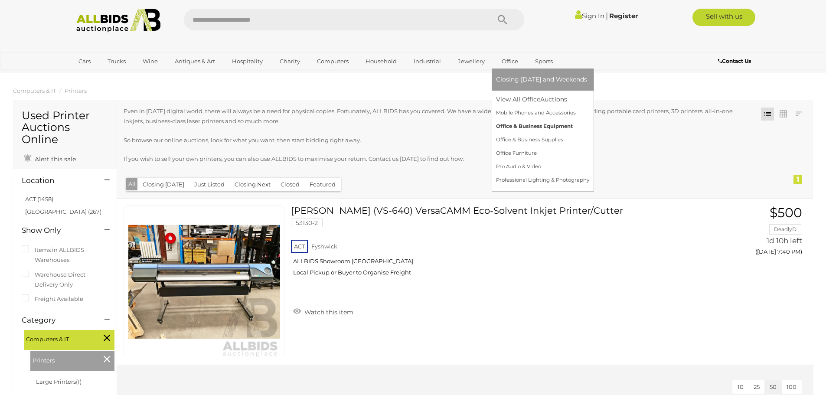
click at [525, 125] on link "Office & Business Equipment" at bounding box center [542, 126] width 93 height 13
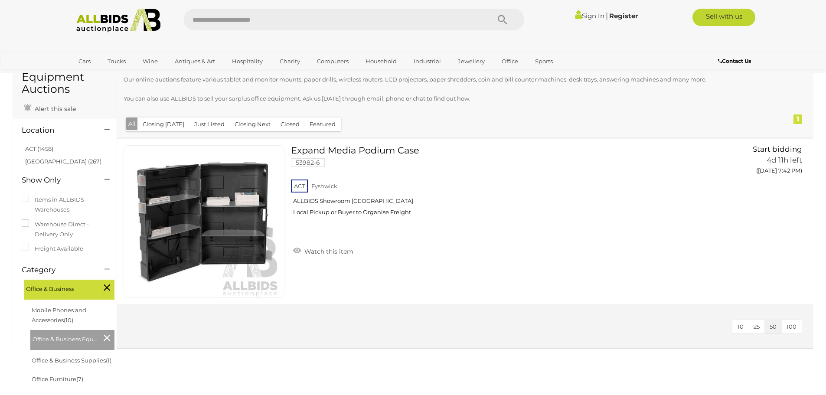
scroll to position [43, 0]
